Goal: Task Accomplishment & Management: Manage account settings

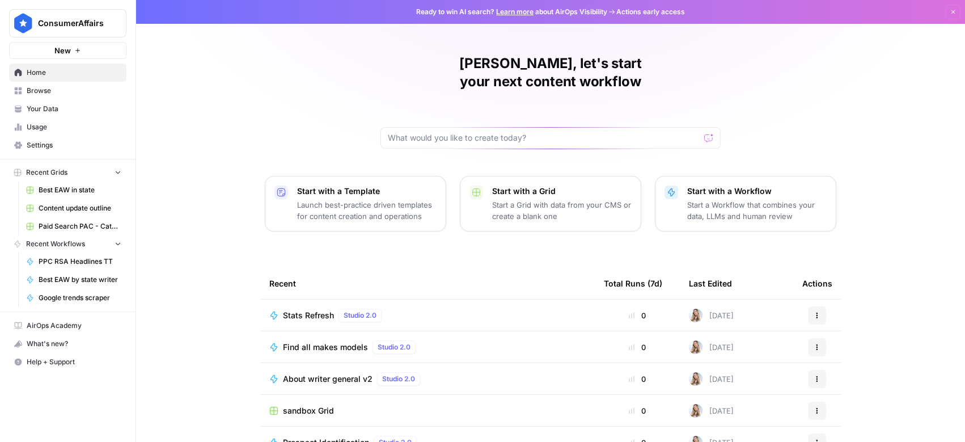
click at [41, 147] on span "Settings" at bounding box center [74, 145] width 95 height 10
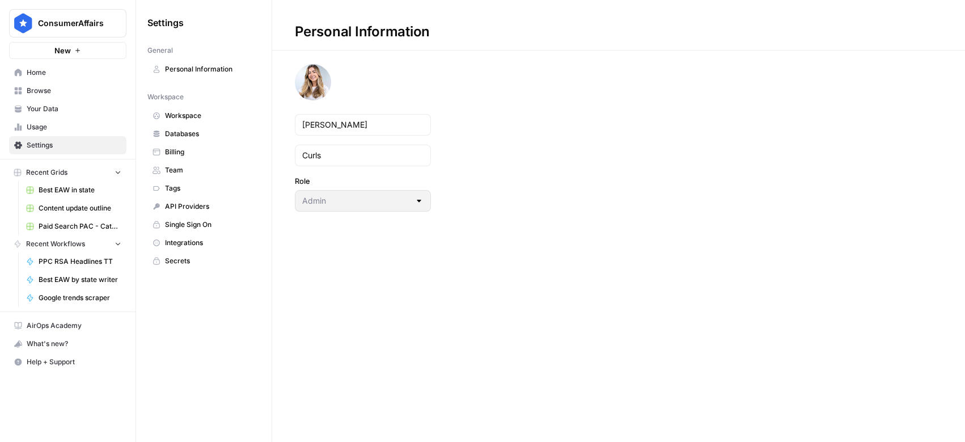
click at [181, 162] on link "Team" at bounding box center [203, 170] width 113 height 18
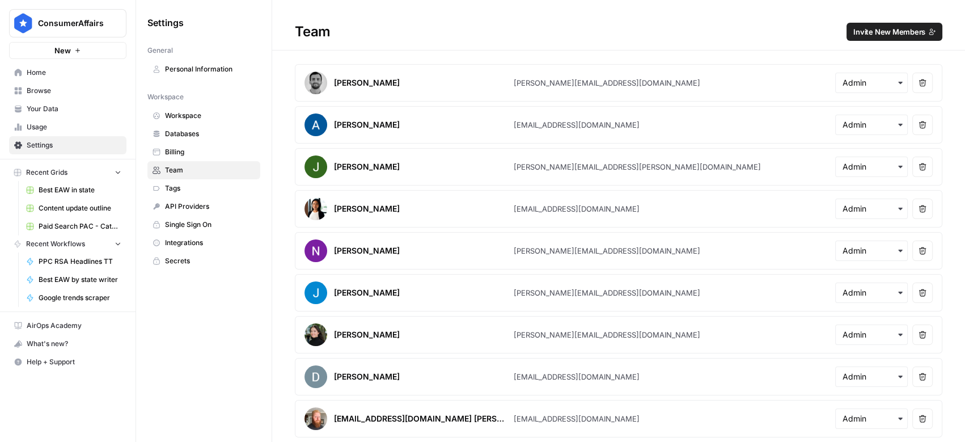
click at [911, 20] on h1 "Team Invite New Members" at bounding box center [618, 25] width 693 height 50
click at [907, 26] on span "Invite New Members" at bounding box center [890, 31] width 72 height 11
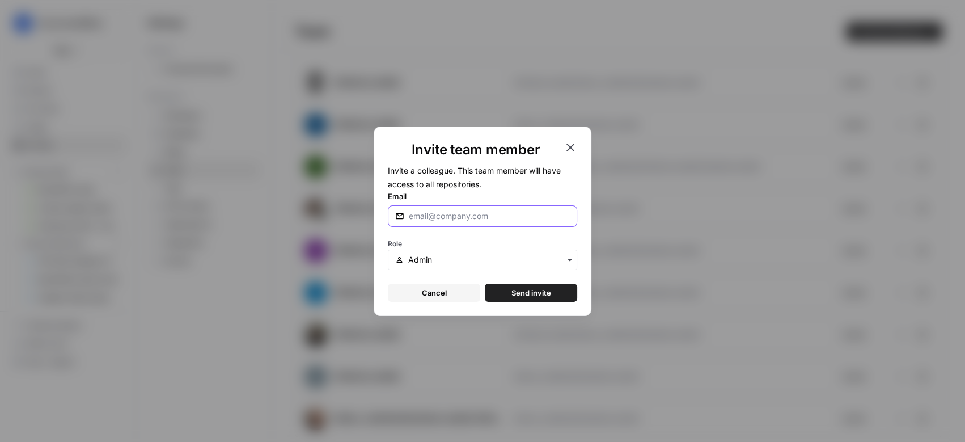
click at [441, 217] on input "Email" at bounding box center [489, 215] width 161 height 11
paste input "[EMAIL_ADDRESS][DOMAIN_NAME]"
type input "[EMAIL_ADDRESS][DOMAIN_NAME]"
click at [437, 248] on div "Role" at bounding box center [482, 253] width 189 height 34
click at [438, 261] on input "text" at bounding box center [489, 259] width 162 height 11
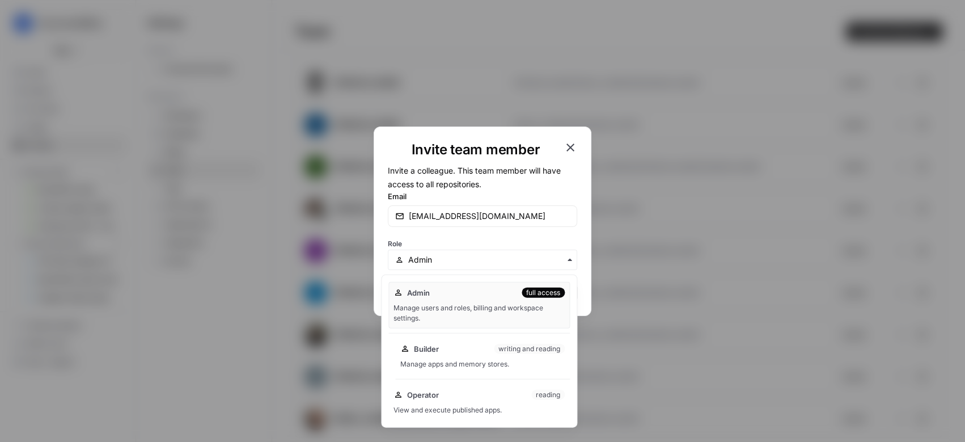
click at [430, 370] on div "Builder writing and reading Manage apps and memory stores." at bounding box center [482, 356] width 175 height 36
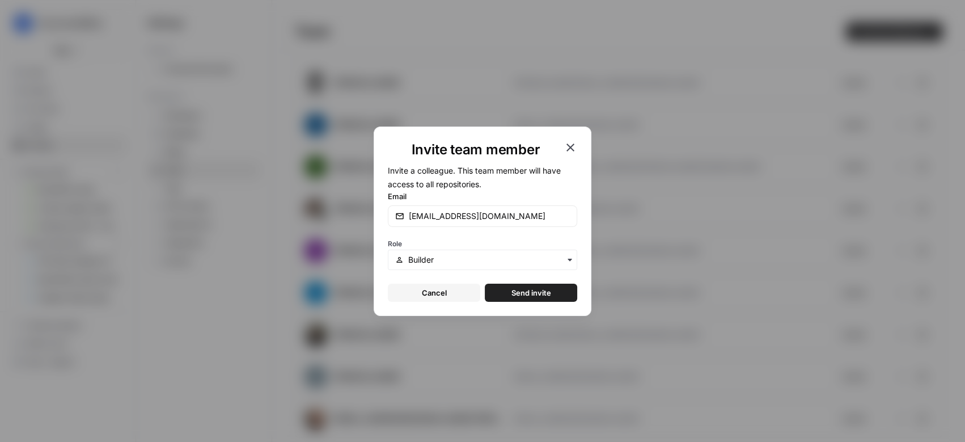
click at [501, 294] on button "Send invite" at bounding box center [531, 293] width 92 height 18
